Goal: Task Accomplishment & Management: Use online tool/utility

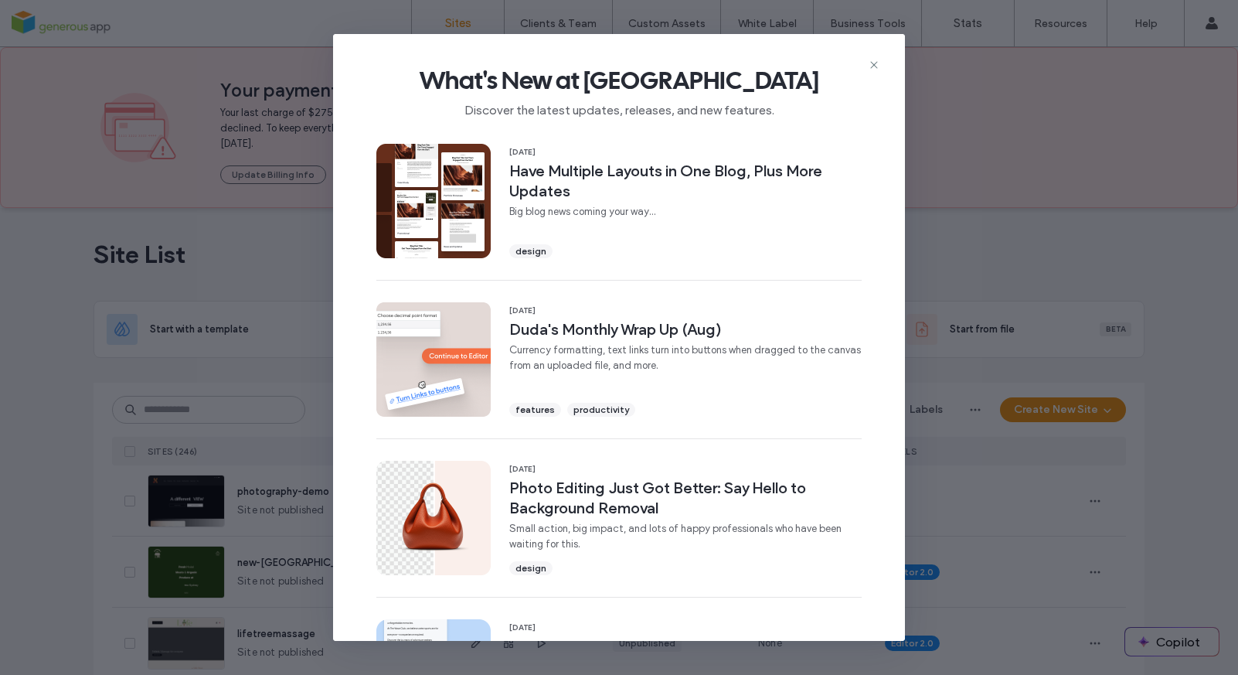
click at [875, 64] on use at bounding box center [873, 64] width 7 height 7
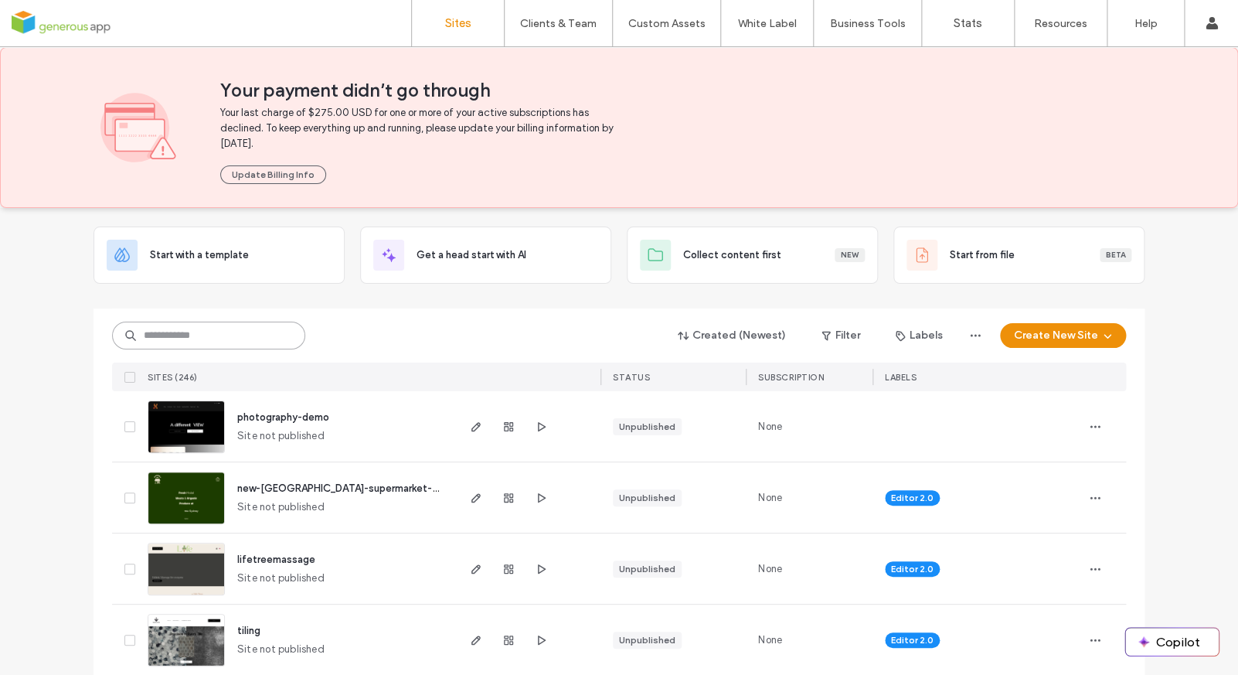
click at [215, 338] on input at bounding box center [208, 335] width 193 height 28
type input "**********"
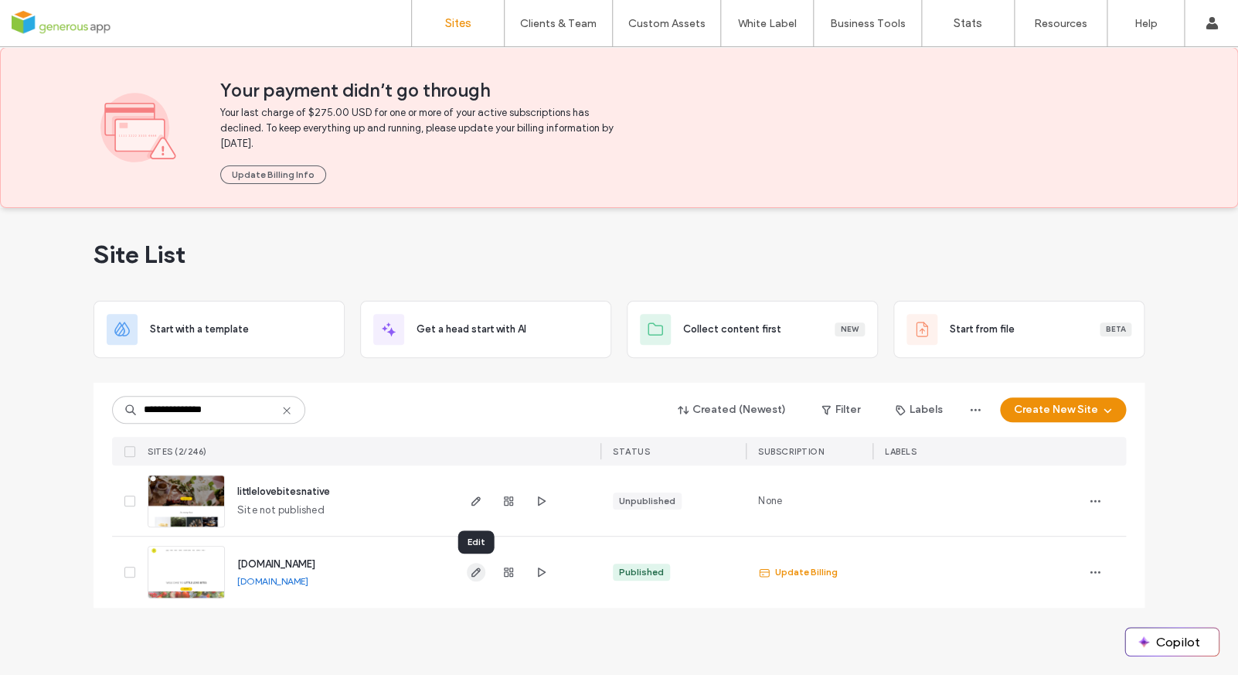
click at [479, 573] on icon "button" at bounding box center [476, 572] width 12 height 12
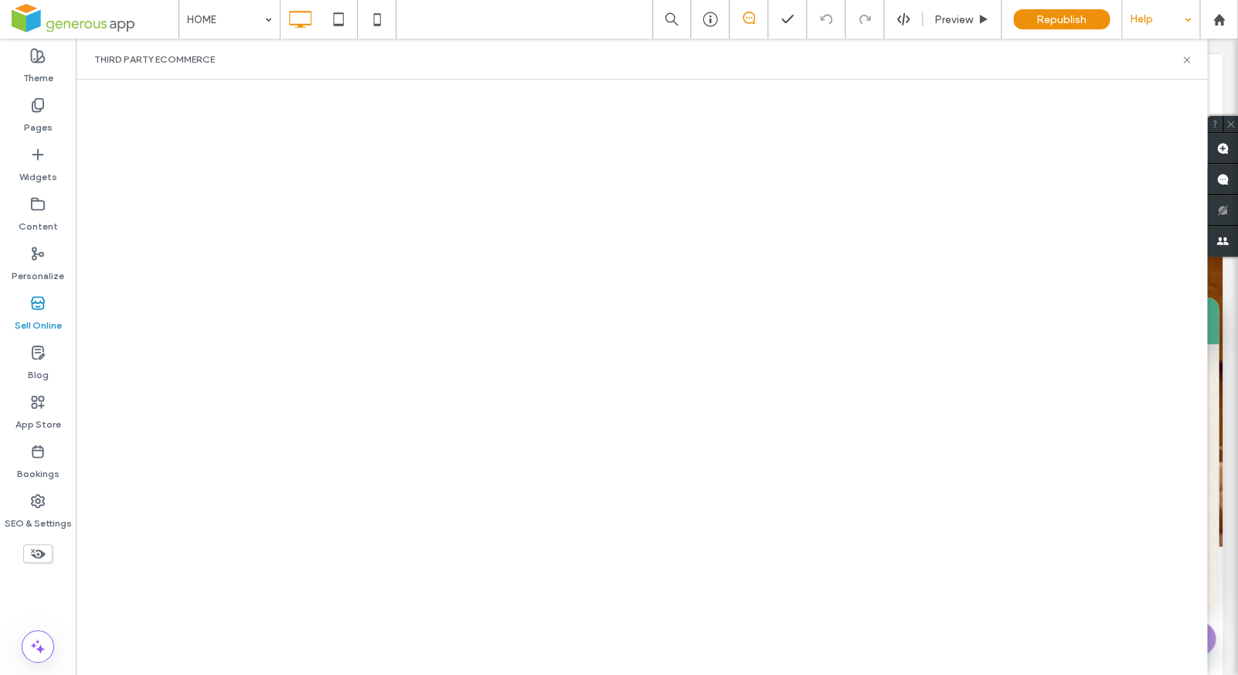
click at [1185, 24] on div at bounding box center [1160, 19] width 77 height 39
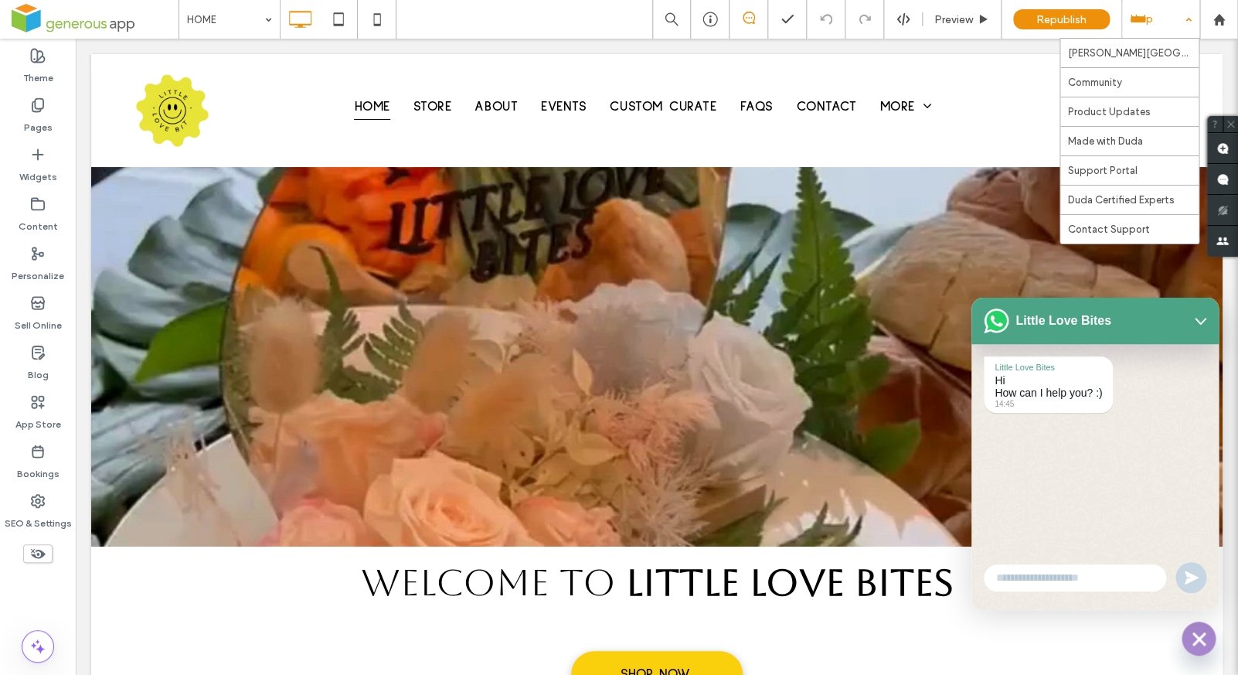
click at [1191, 22] on div at bounding box center [1160, 19] width 77 height 39
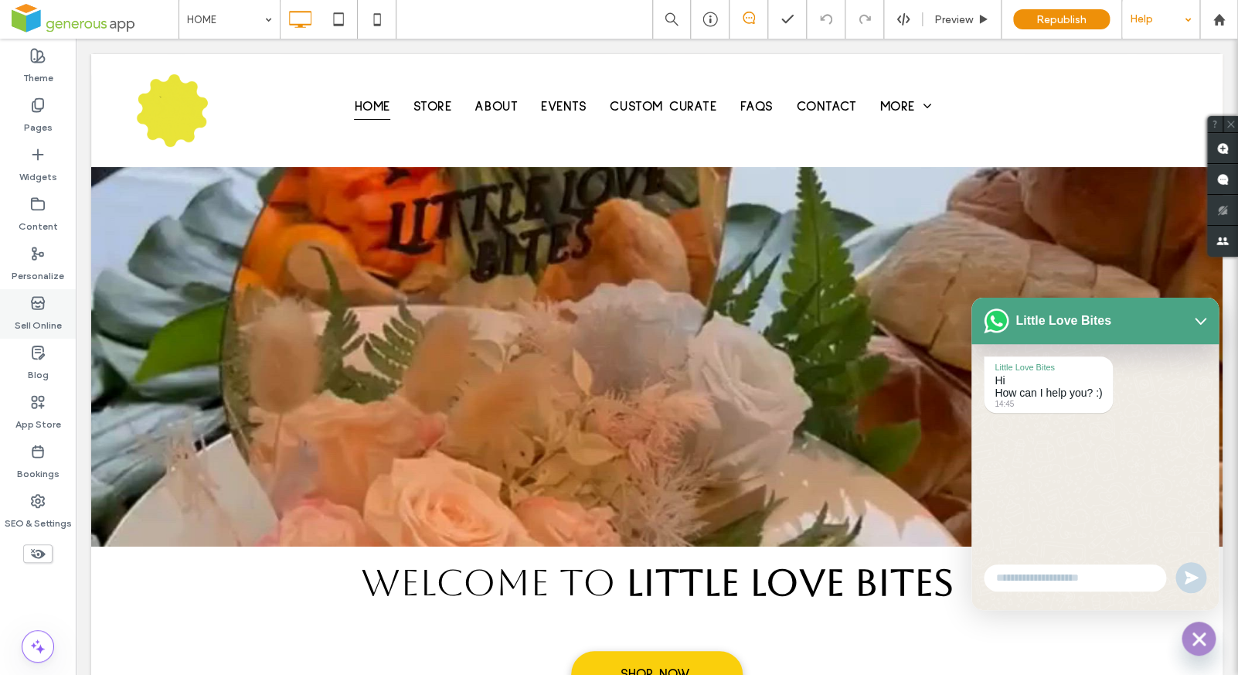
click at [38, 323] on label "Sell Online" at bounding box center [38, 322] width 47 height 22
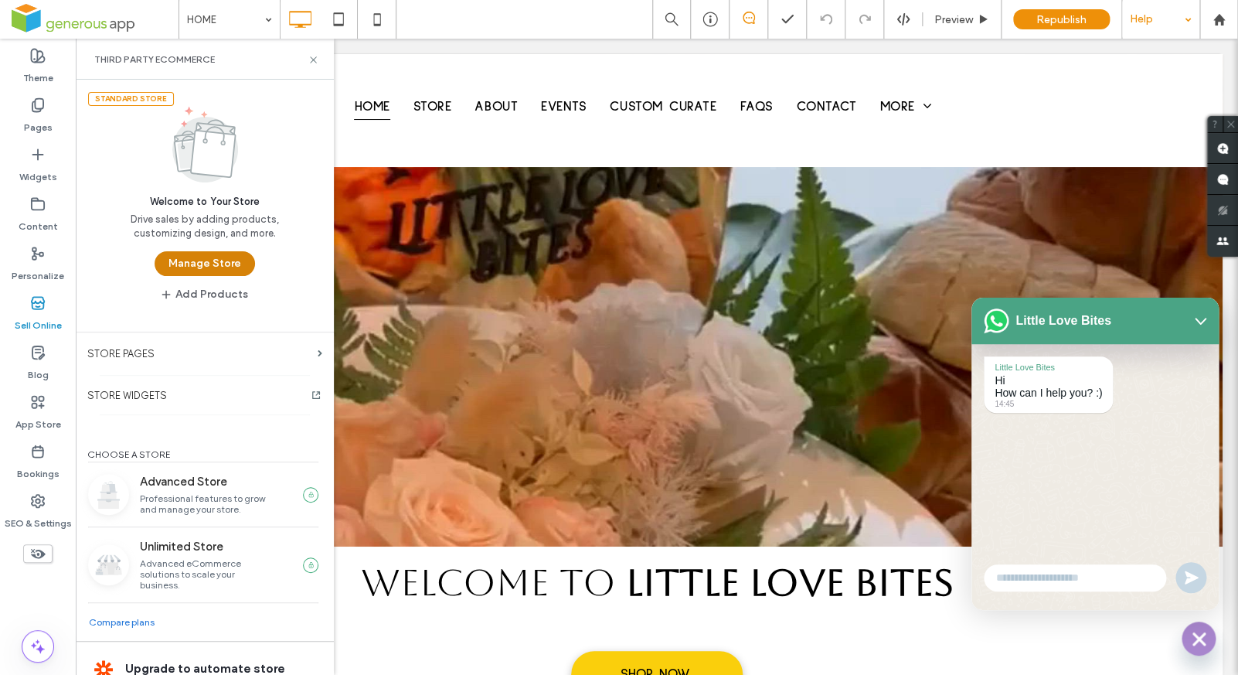
click at [223, 272] on button "Manage Store" at bounding box center [205, 263] width 100 height 25
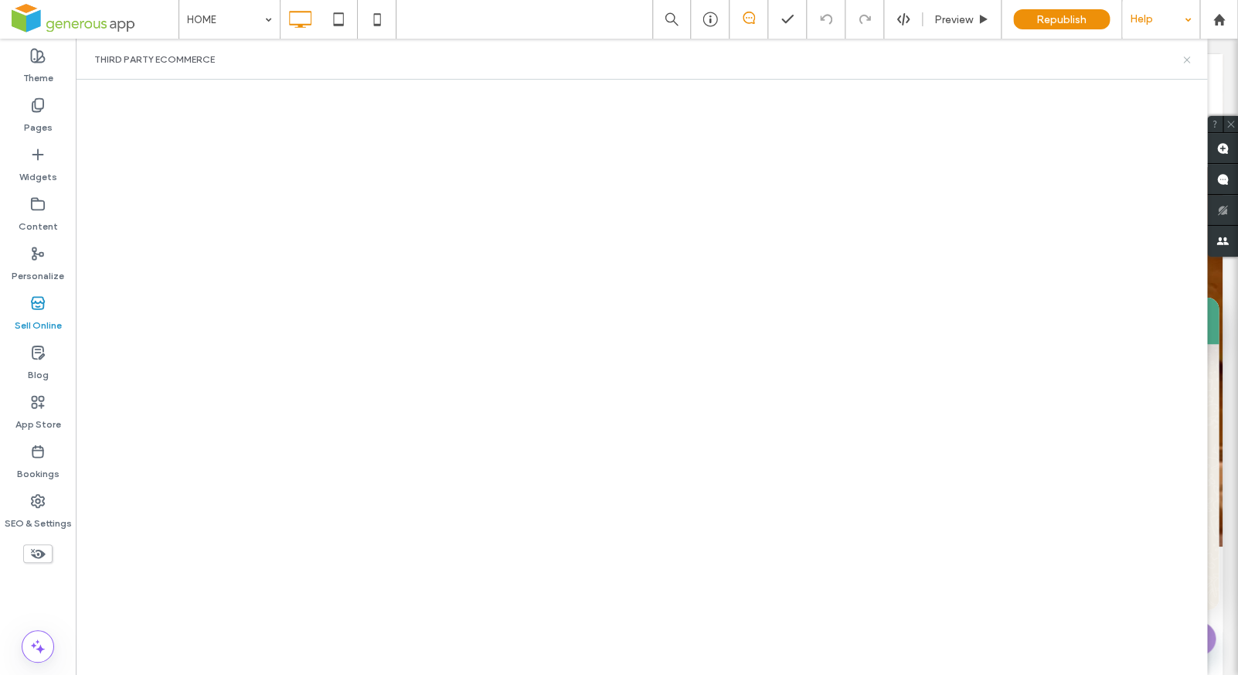
click at [1189, 57] on use at bounding box center [1186, 59] width 6 height 6
